Goal: Find specific page/section: Find specific page/section

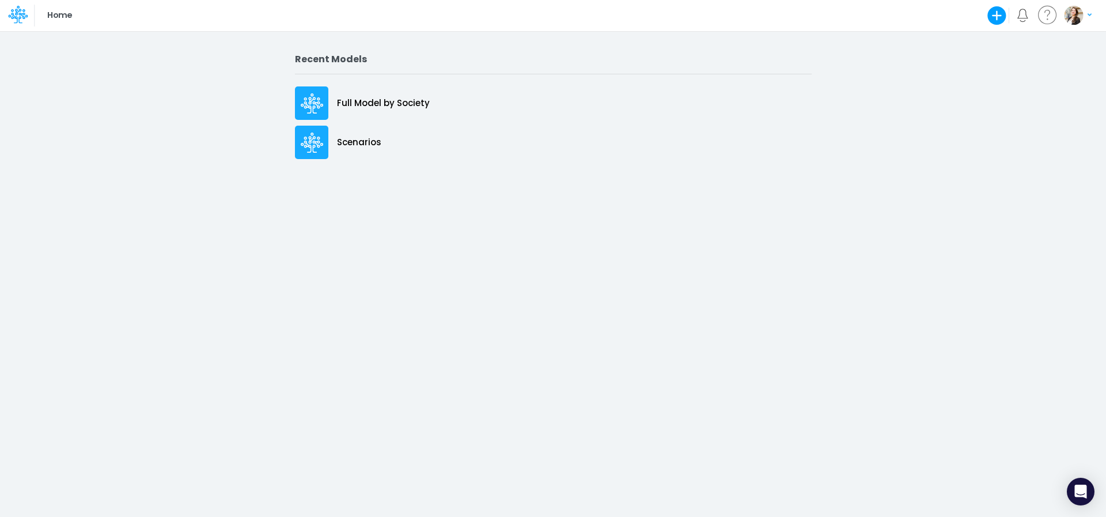
click at [367, 100] on p "Full Model by Society" at bounding box center [383, 103] width 93 height 13
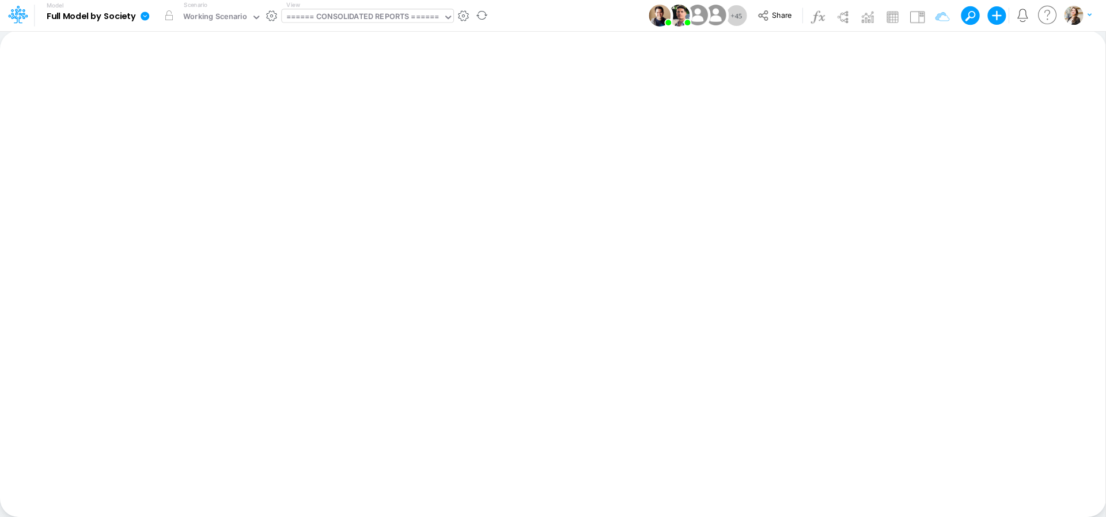
click at [384, 13] on div "====== CONSOLIDATED REPORTS ======" at bounding box center [362, 17] width 153 height 13
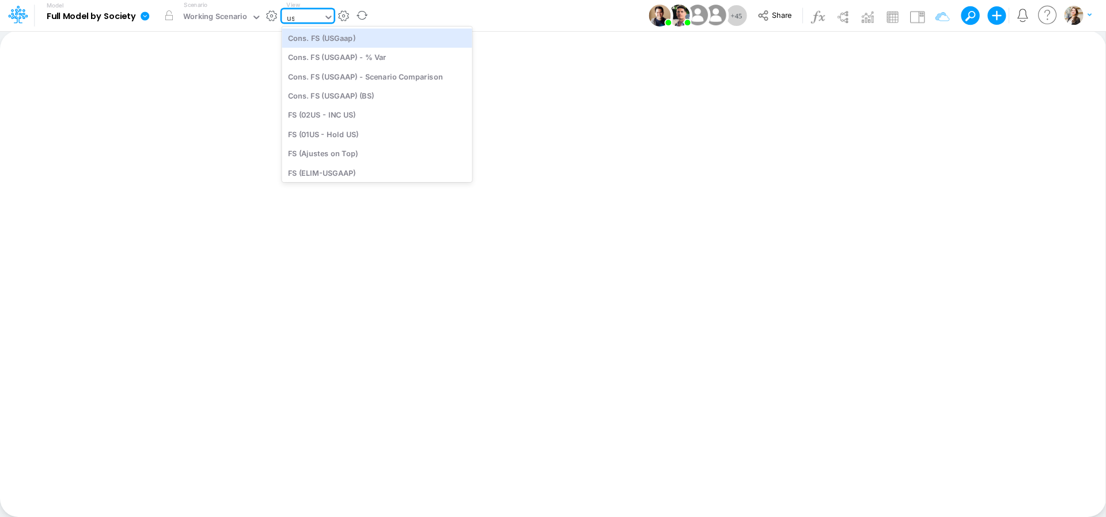
type input "u"
type input "usg"
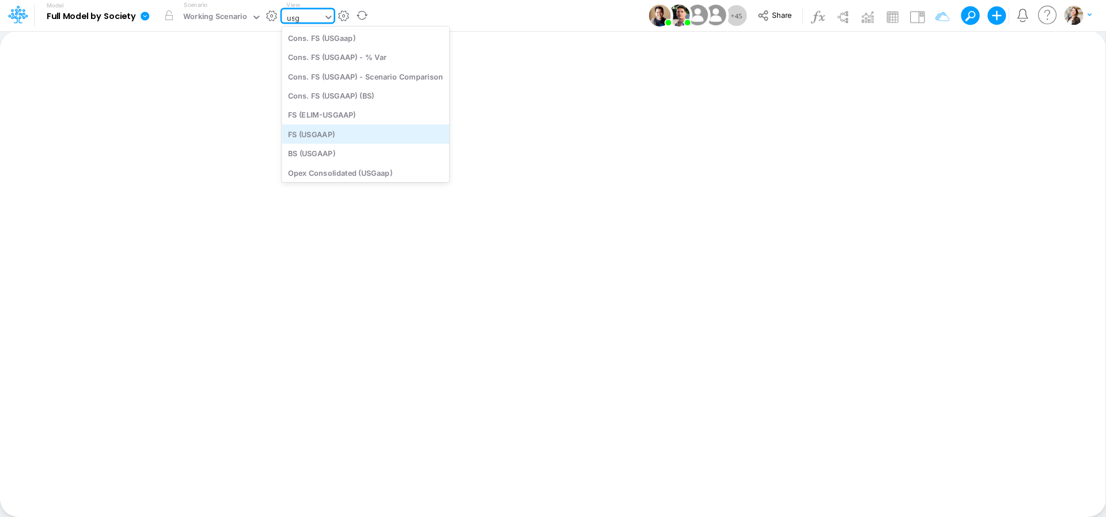
click at [318, 135] on div "FS (USGAAP)" at bounding box center [366, 133] width 168 height 19
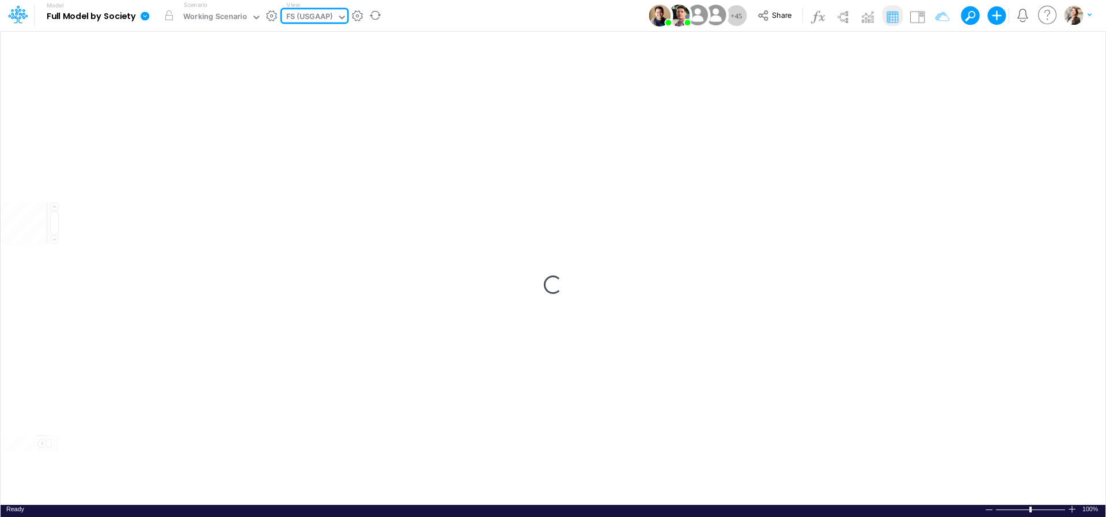
type input "Financial Statements - Consolidated"
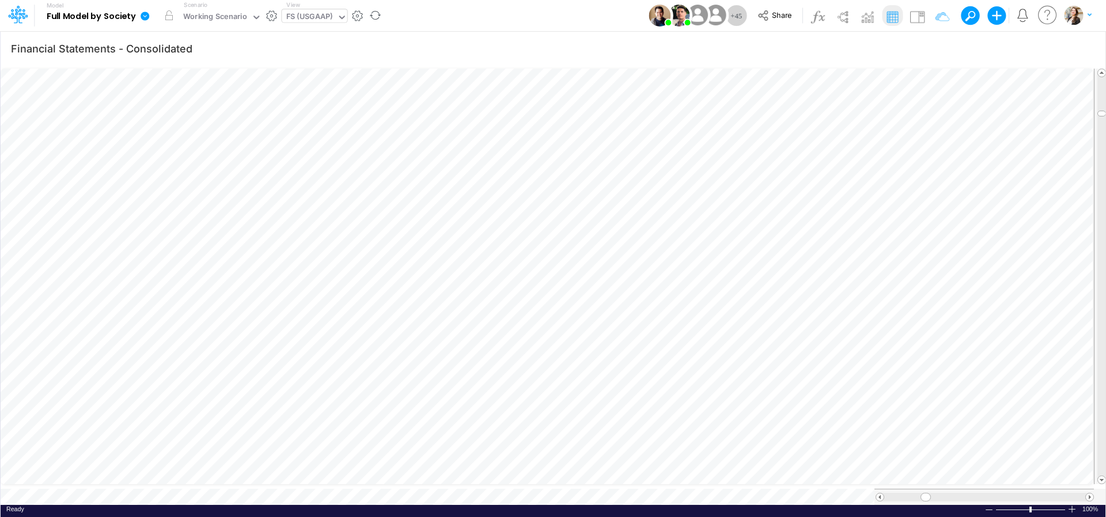
scroll to position [5, 29]
click at [848, 358] on icon "button" at bounding box center [852, 356] width 17 height 12
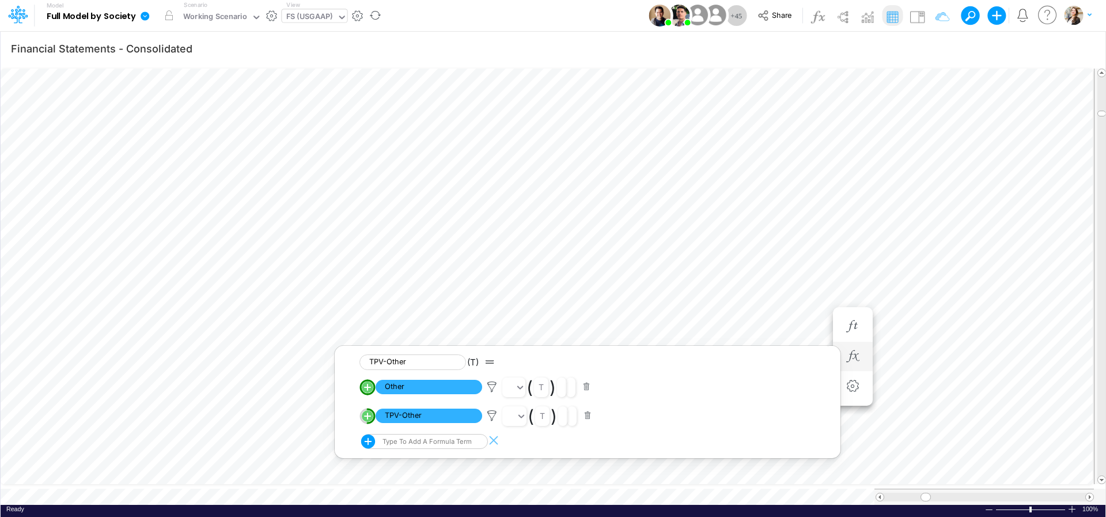
scroll to position [5, 2]
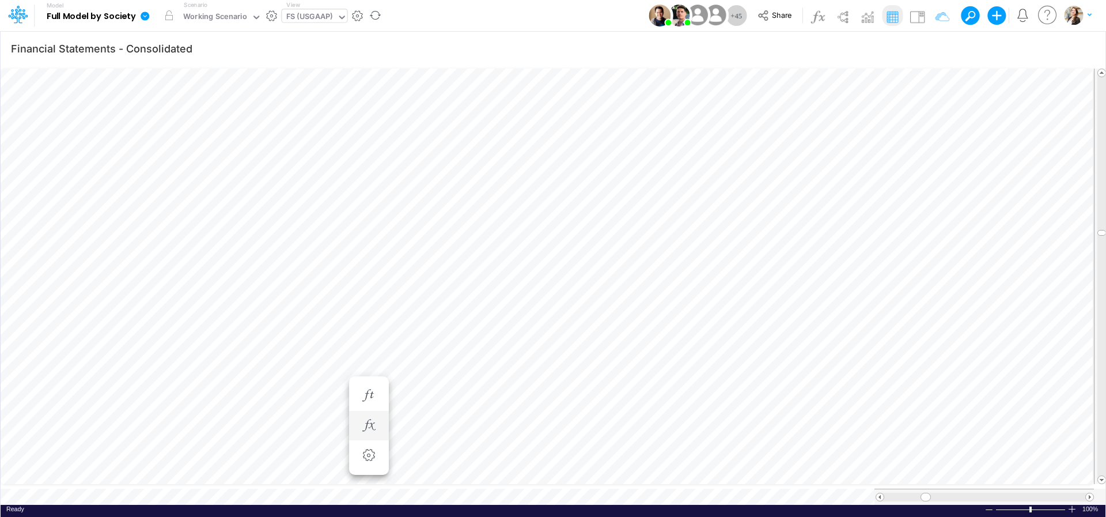
scroll to position [5, 9]
click at [844, 354] on button "button" at bounding box center [852, 356] width 21 height 23
click at [787, 326] on icon "button" at bounding box center [783, 326] width 17 height 12
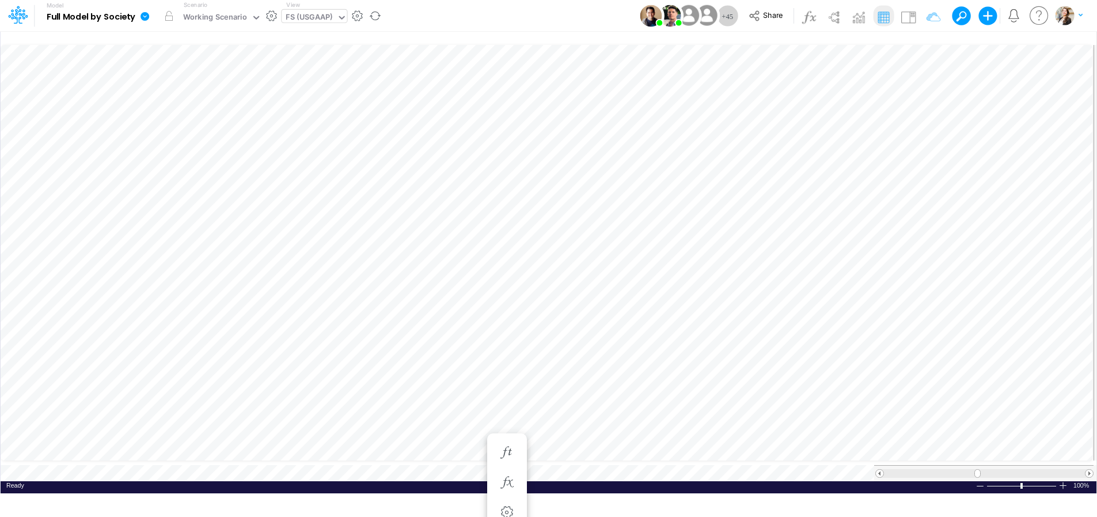
scroll to position [28, 0]
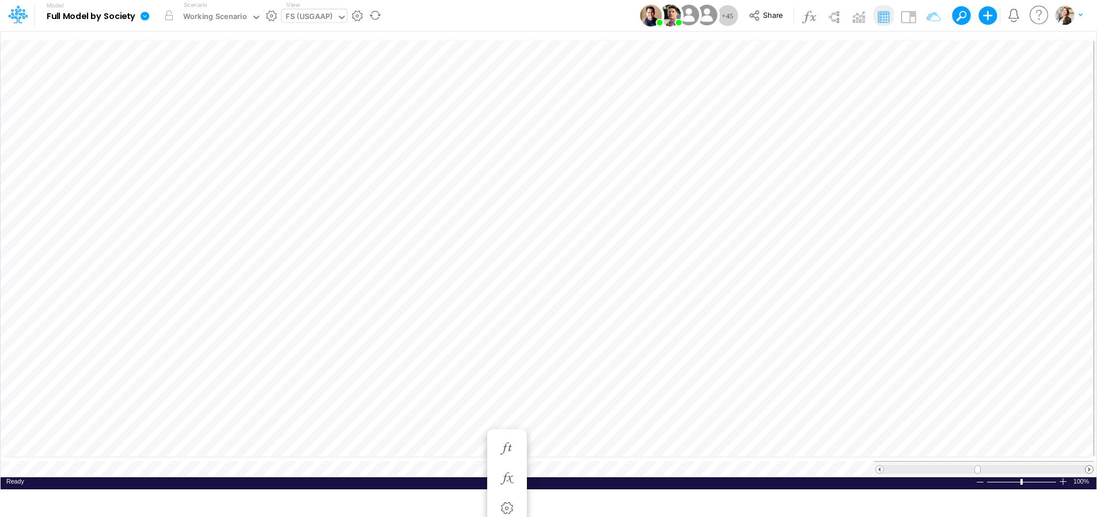
click at [1091, 465] on span at bounding box center [1089, 468] width 7 height 7
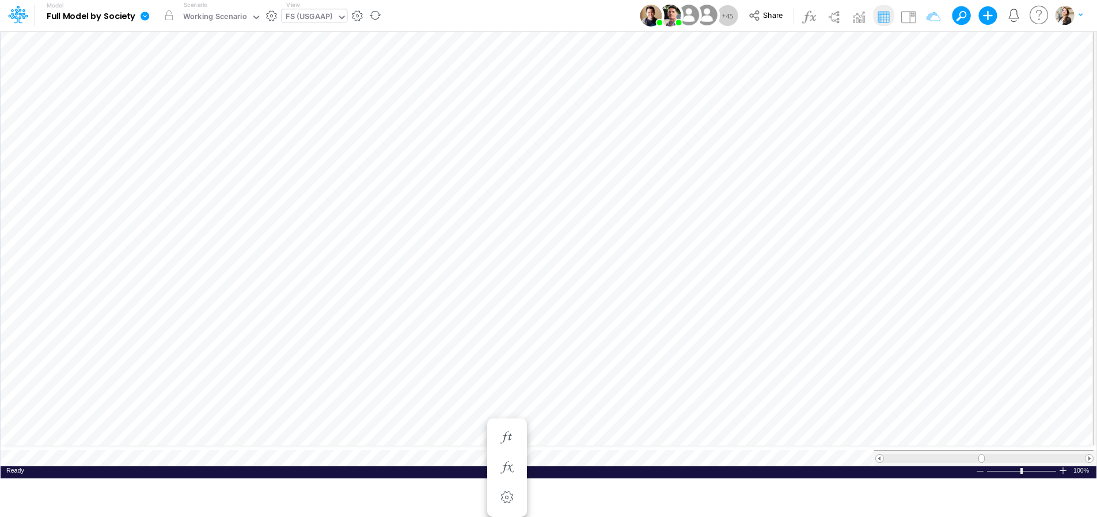
scroll to position [5, 35]
click at [302, 20] on div "FS (USGAAP)" at bounding box center [309, 17] width 47 height 13
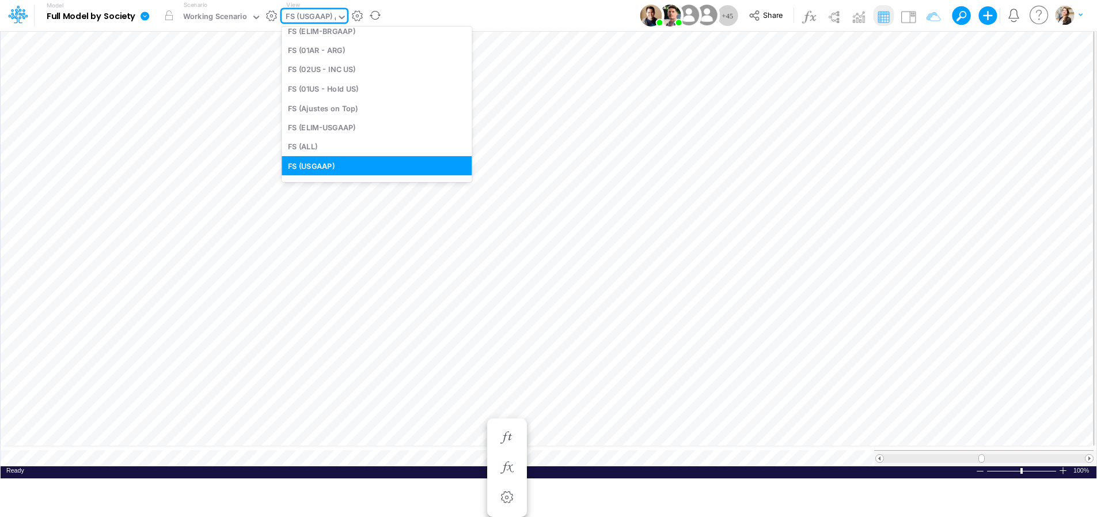
scroll to position [0, 0]
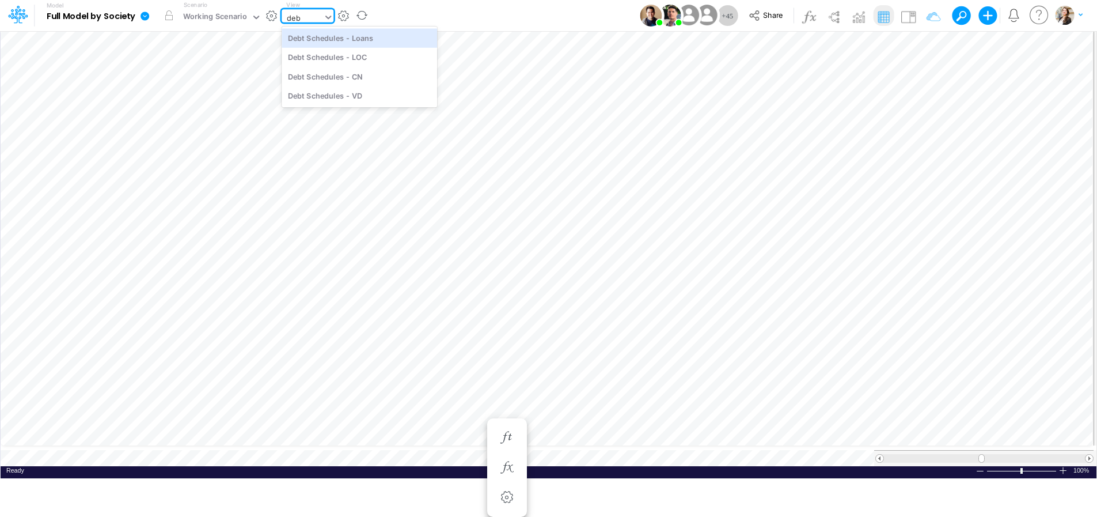
type input "debt"
click at [309, 42] on div "Debt Schedules - Loans" at bounding box center [360, 37] width 156 height 19
type input "Financial Statements - Consolidated"
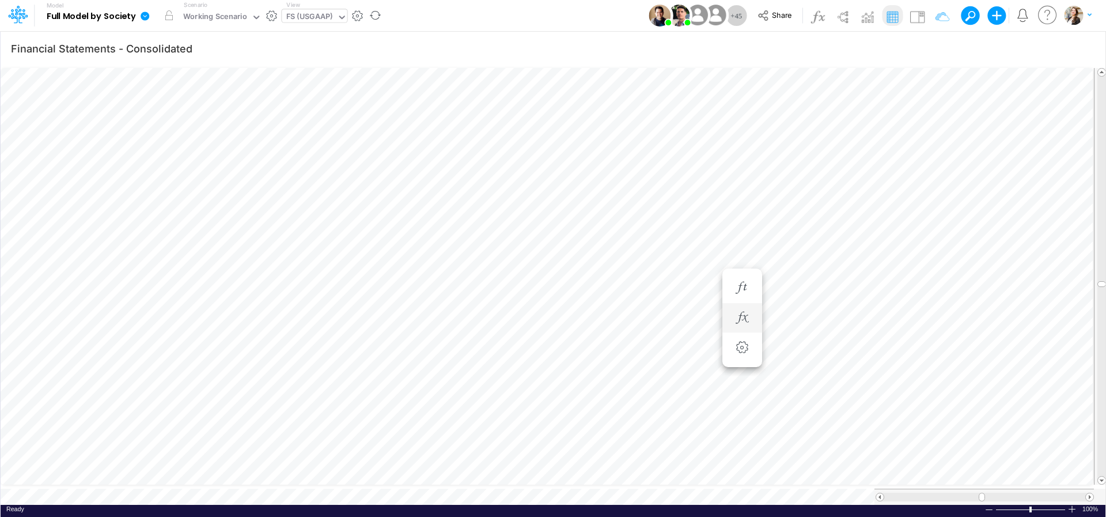
scroll to position [5, 22]
click at [740, 355] on icon "button" at bounding box center [741, 356] width 17 height 12
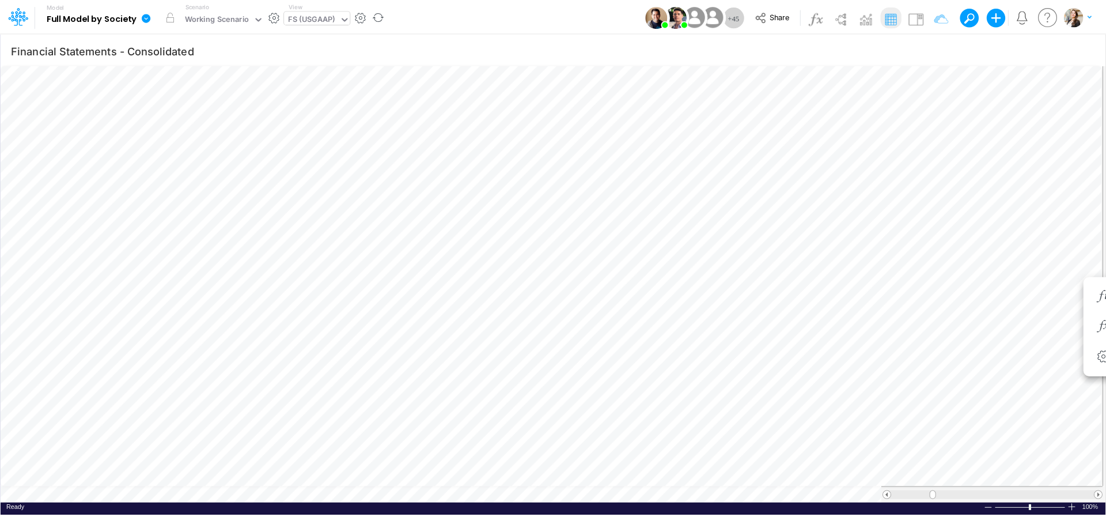
scroll to position [5, 2]
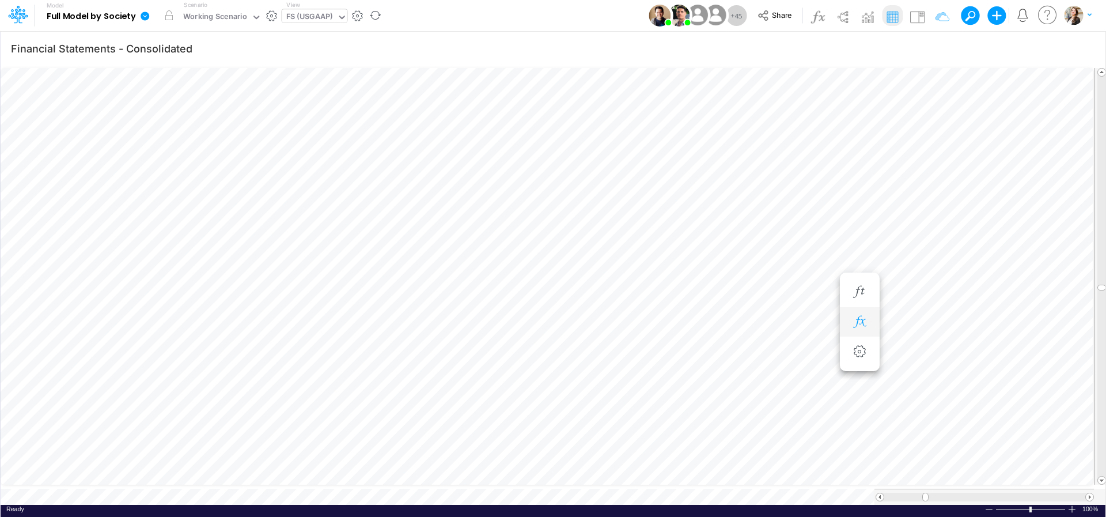
click at [851, 322] on icon "button" at bounding box center [859, 322] width 17 height 12
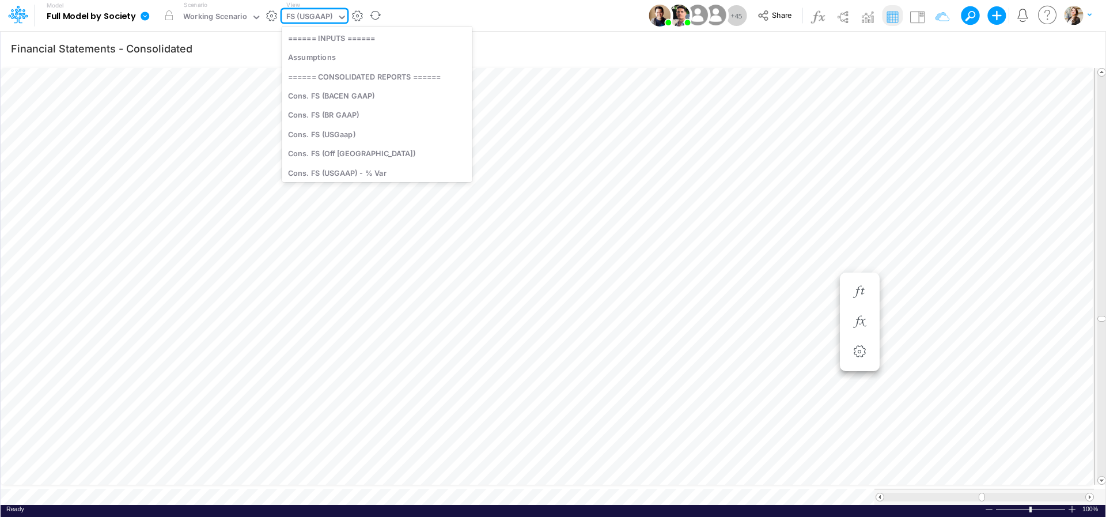
click at [309, 13] on div "FS (USGAAP)" at bounding box center [309, 17] width 47 height 13
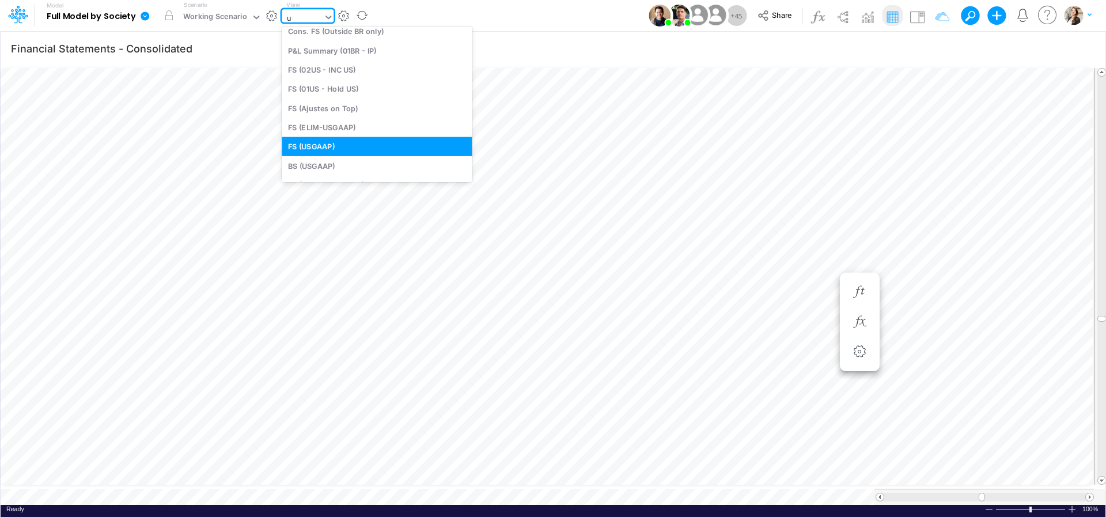
scroll to position [51, 0]
type input "usg"
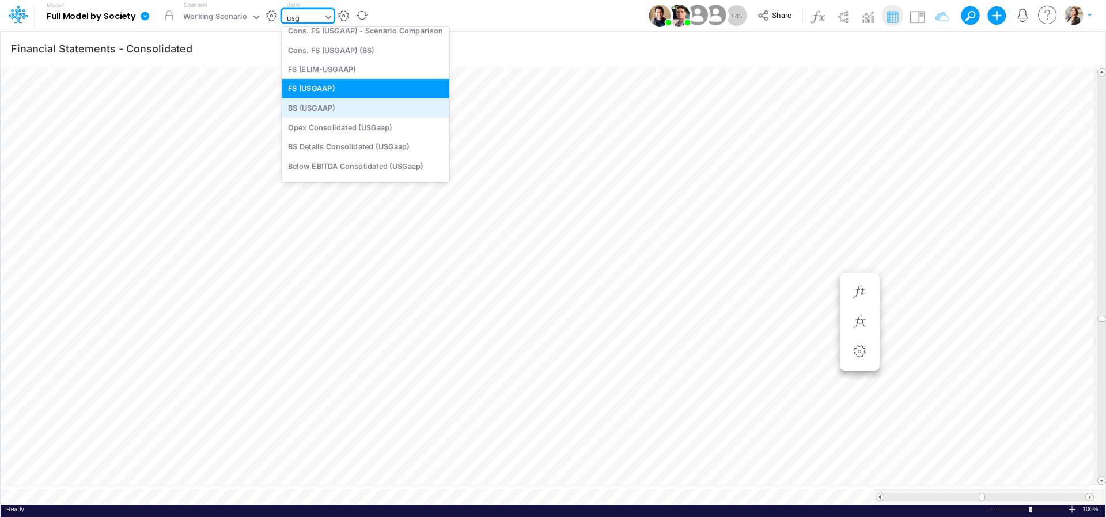
click at [325, 109] on div "BS (USGAAP)" at bounding box center [366, 107] width 168 height 19
type input "BS (USGAAP) - Detailed"
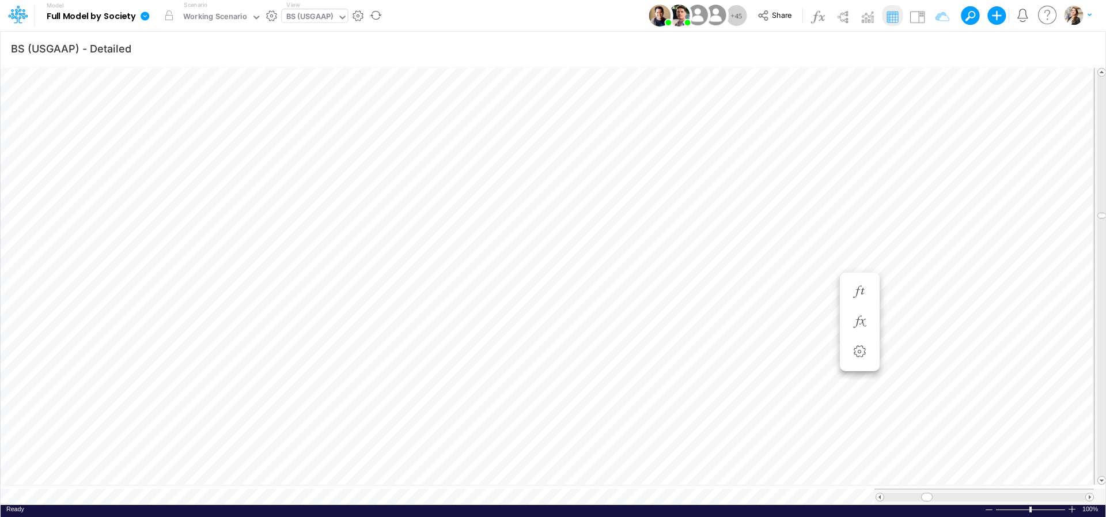
scroll to position [5, 22]
click at [311, 18] on div "BS (USGAAP)" at bounding box center [309, 17] width 47 height 13
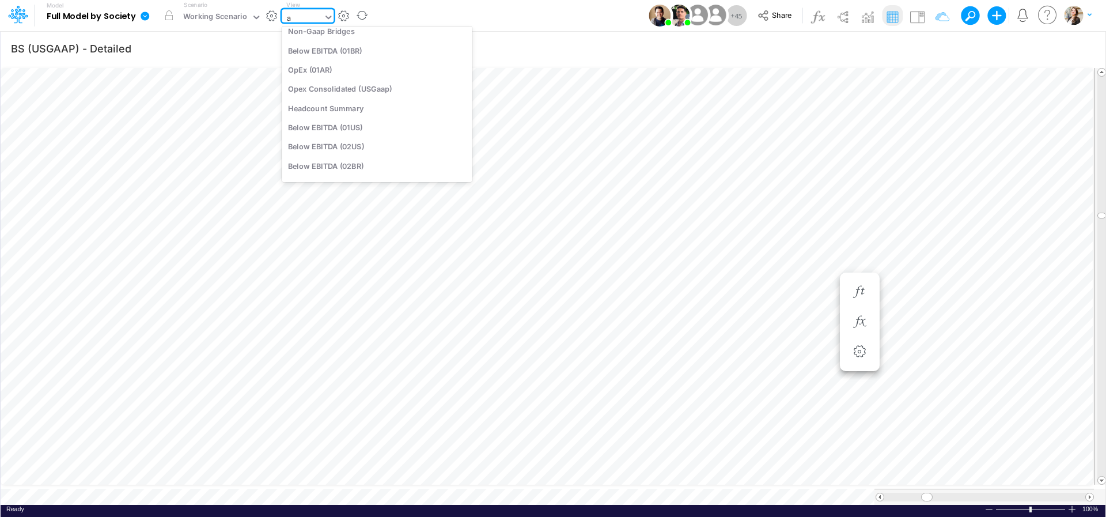
scroll to position [0, 0]
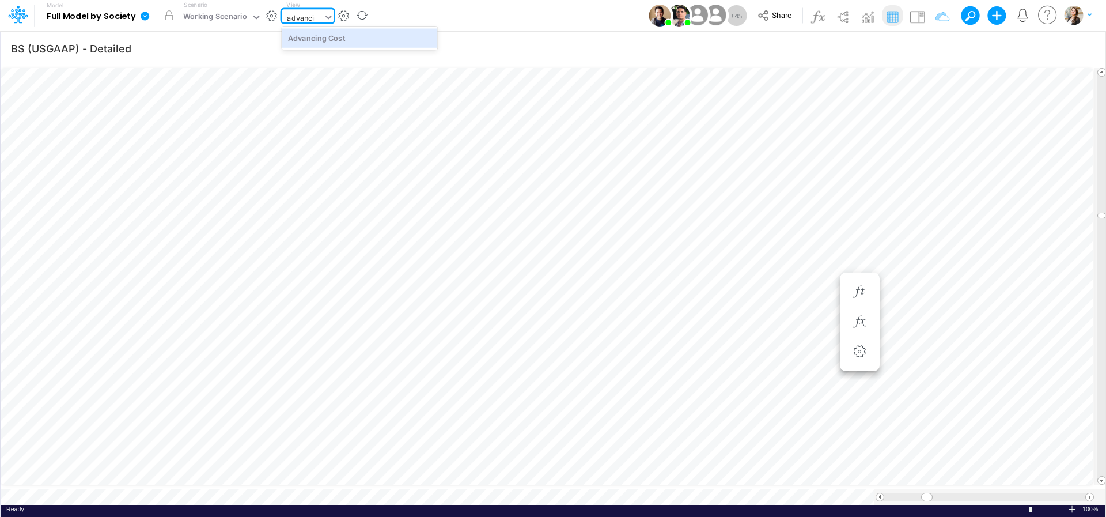
type input "advancing"
click at [313, 38] on div "Advancing Cost" at bounding box center [360, 37] width 156 height 19
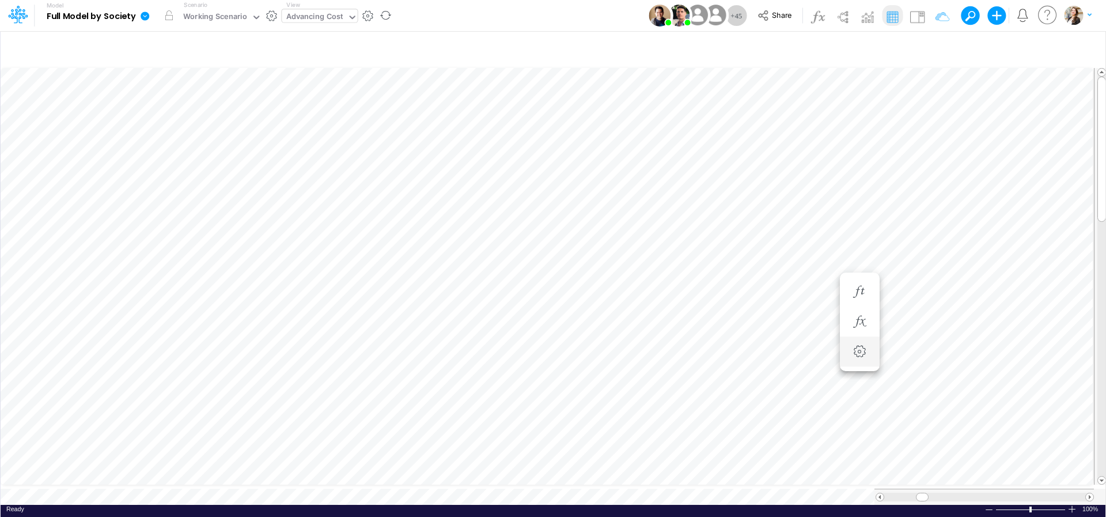
scroll to position [5, 35]
click at [325, 16] on div "Advancing Cost" at bounding box center [314, 17] width 57 height 13
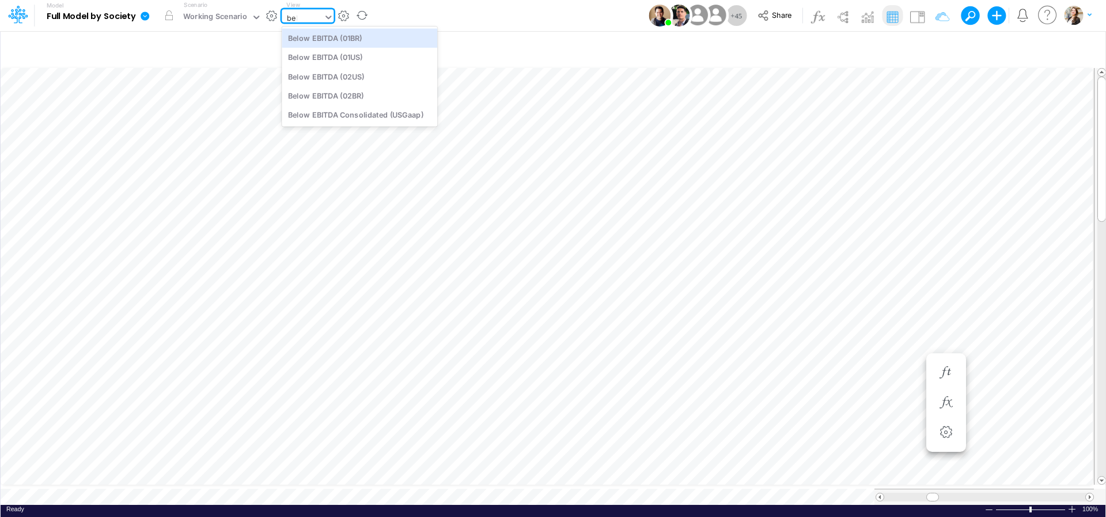
type input "belo"
click at [323, 40] on div "Below EBITDA (01BR)" at bounding box center [360, 37] width 156 height 19
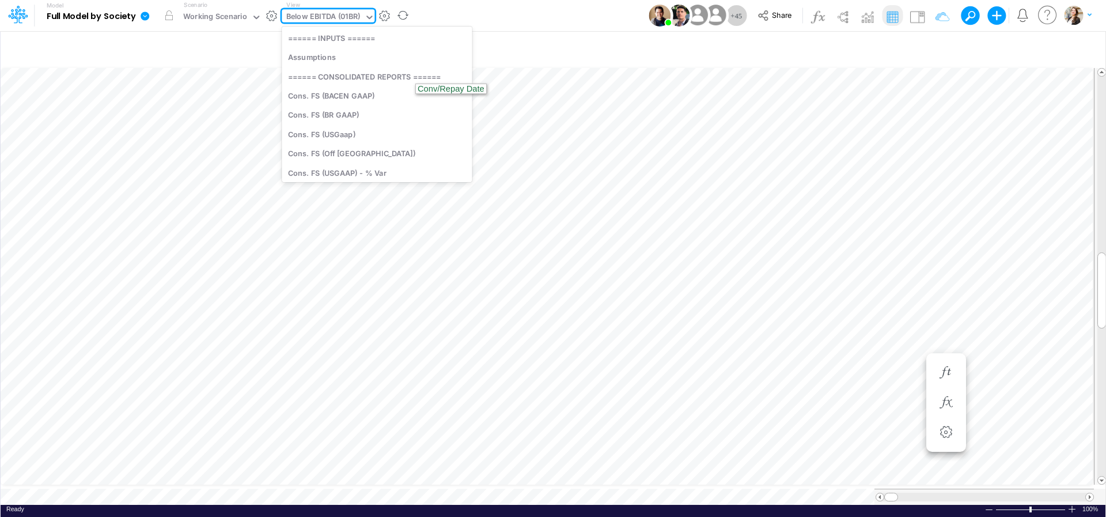
click at [340, 13] on div "Below EBITDA (01BR)" at bounding box center [323, 17] width 74 height 13
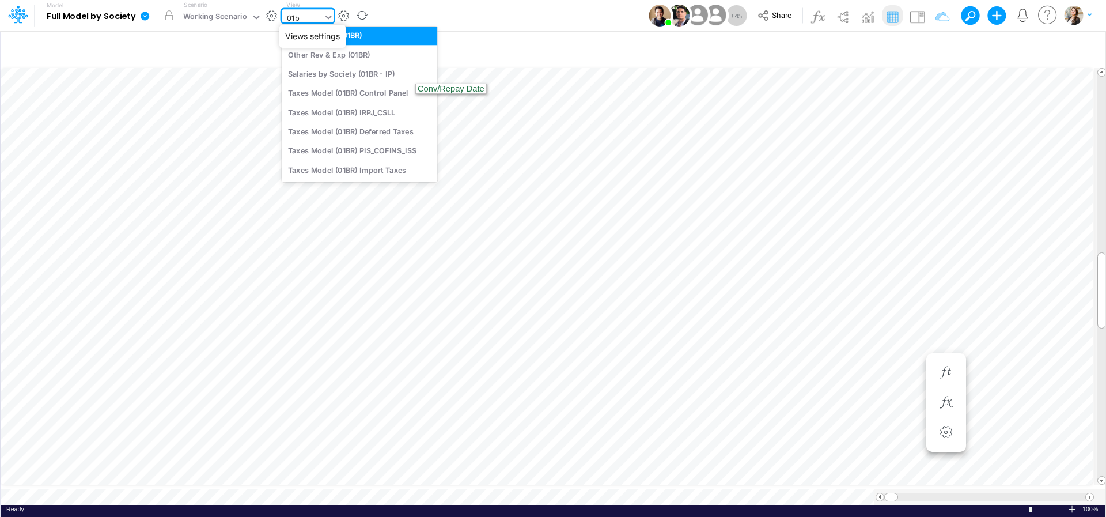
scroll to position [71, 0]
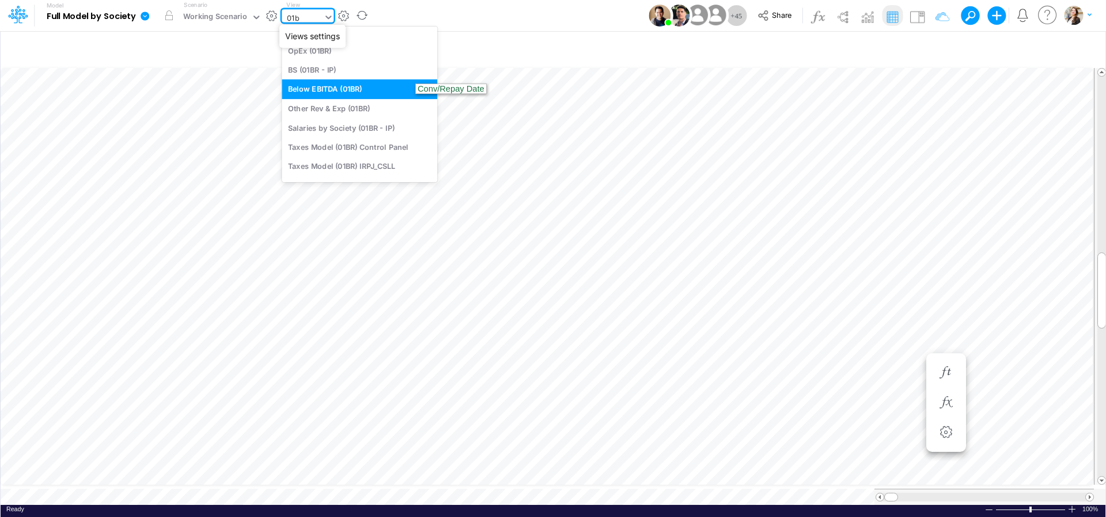
type input "01br"
click at [342, 68] on div "BS (01BR - IP)" at bounding box center [360, 69] width 156 height 19
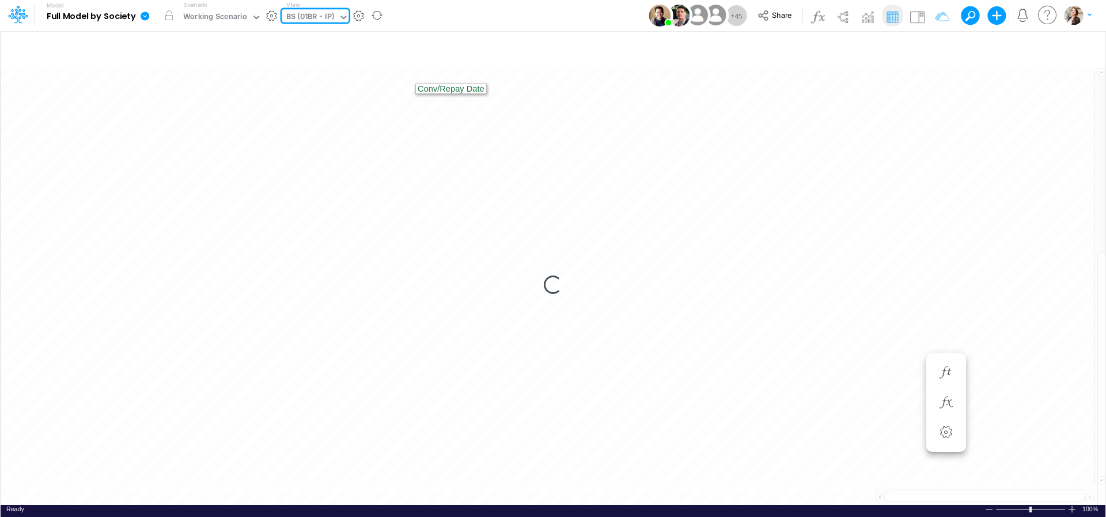
type input "BS (01BR - IP)"
